Goal: Task Accomplishment & Management: Manage account settings

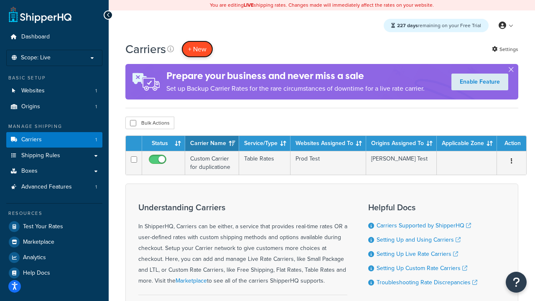
click at [197, 49] on button "+ New" at bounding box center [197, 49] width 32 height 17
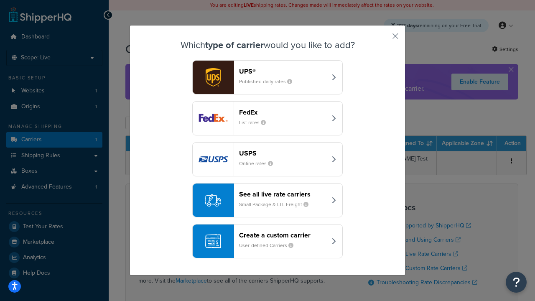
click at [282, 112] on header "FedEx" at bounding box center [282, 112] width 87 height 8
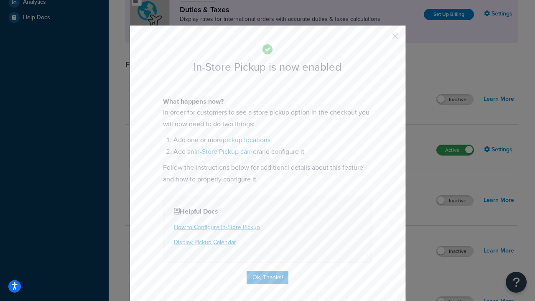
scroll to position [287, 0]
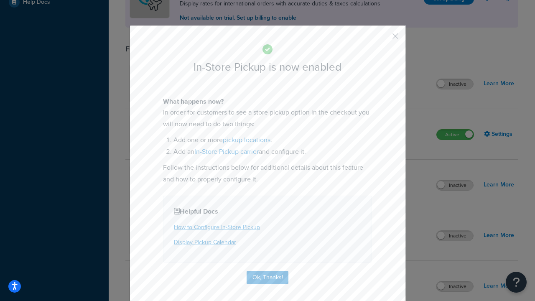
click at [383, 39] on button "button" at bounding box center [383, 39] width 2 height 2
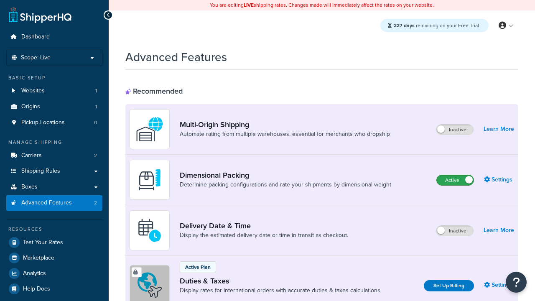
click at [455, 180] on label "Active" at bounding box center [455, 180] width 37 height 10
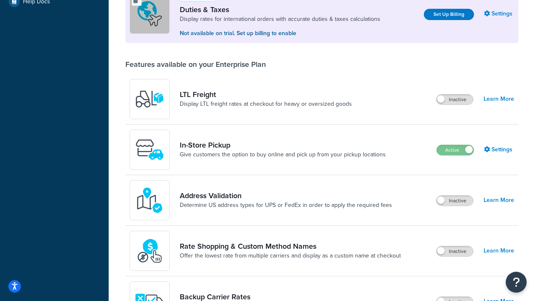
scroll to position [255, 0]
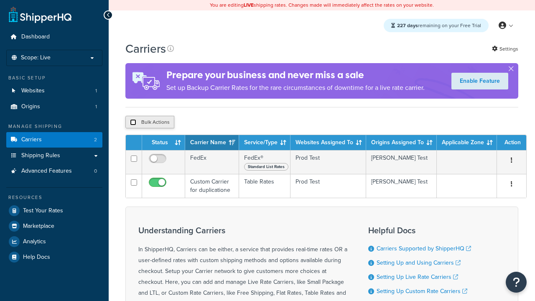
click at [133, 122] on input "checkbox" at bounding box center [133, 122] width 6 height 6
checkbox input "true"
click at [0, 0] on button "Delete" at bounding box center [0, 0] width 0 height 0
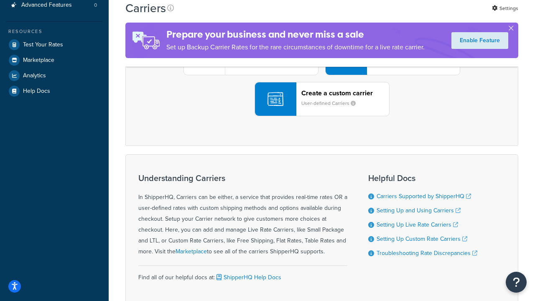
click at [322, 116] on div "UPS® Published daily rates FedEx List rates USPS Online rates See all live rate…" at bounding box center [321, 58] width 375 height 116
click at [322, 109] on div "Create a custom carrier User-defined Carriers" at bounding box center [345, 99] width 88 height 20
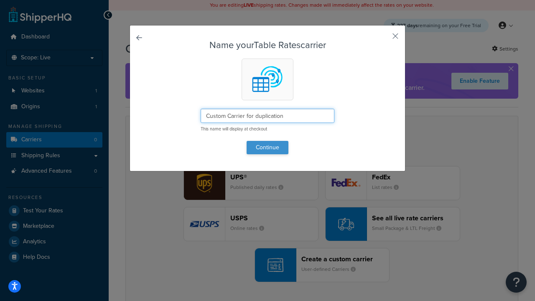
type input "Custom Carrier for duplication"
click at [267, 147] on button "Continue" at bounding box center [268, 147] width 42 height 13
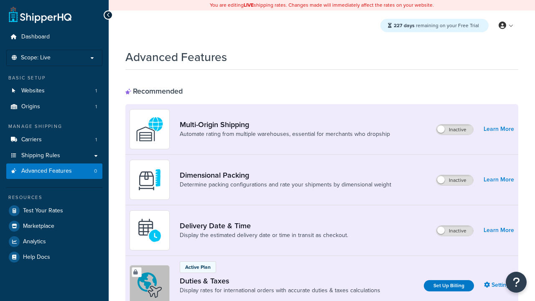
click at [455, 180] on label "Inactive" at bounding box center [454, 180] width 37 height 10
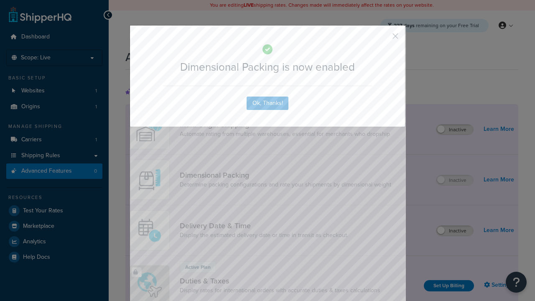
click at [383, 39] on button "button" at bounding box center [383, 39] width 2 height 2
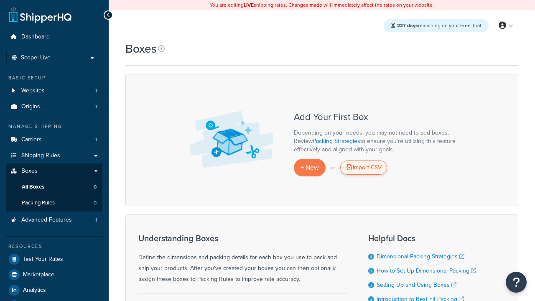
click at [363, 168] on div "Import CSV" at bounding box center [363, 167] width 47 height 14
